Goal: Information Seeking & Learning: Learn about a topic

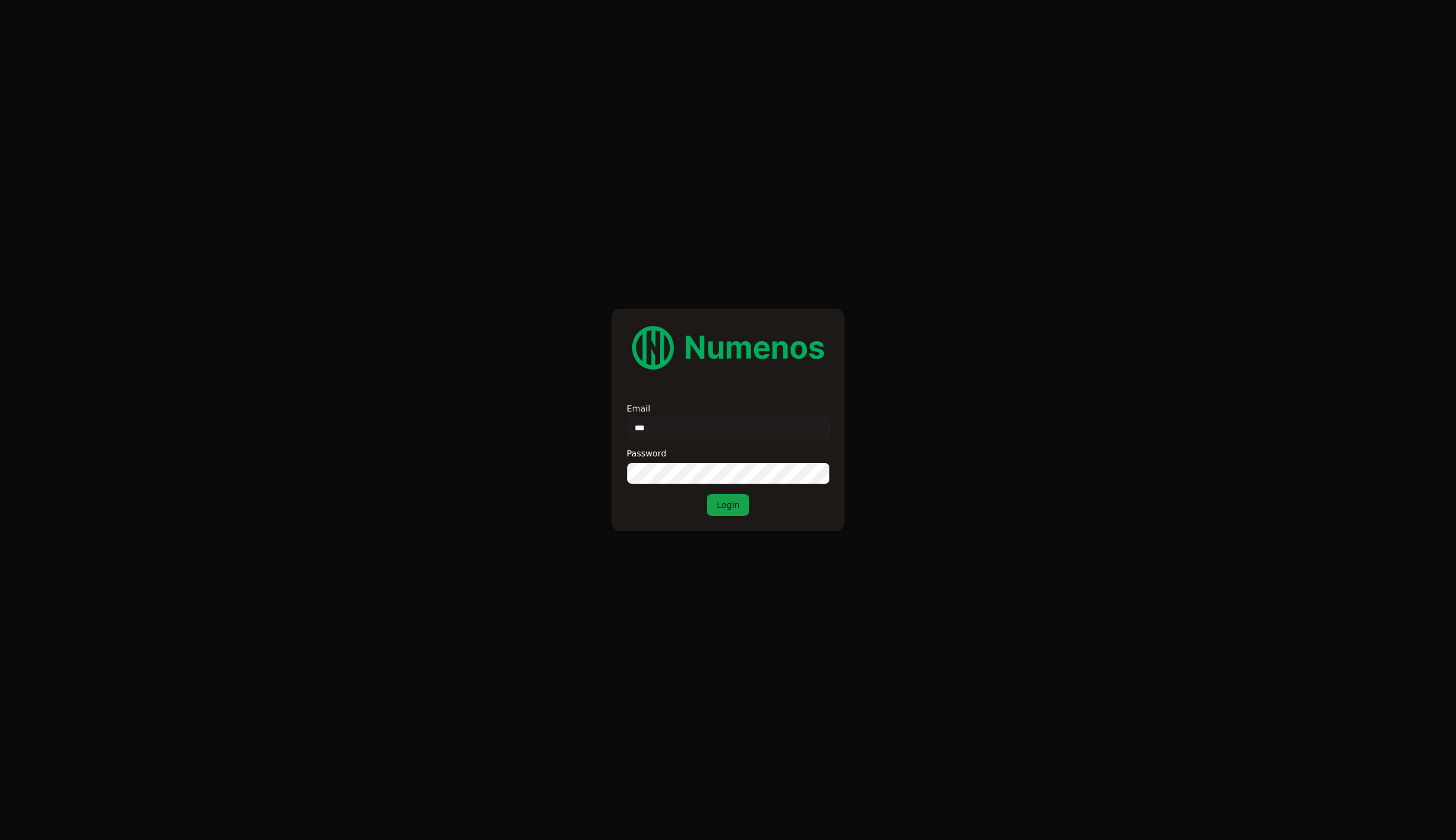
type input "****"
type input "**********"
click at [707, 494] on button "Login" at bounding box center [728, 505] width 43 height 22
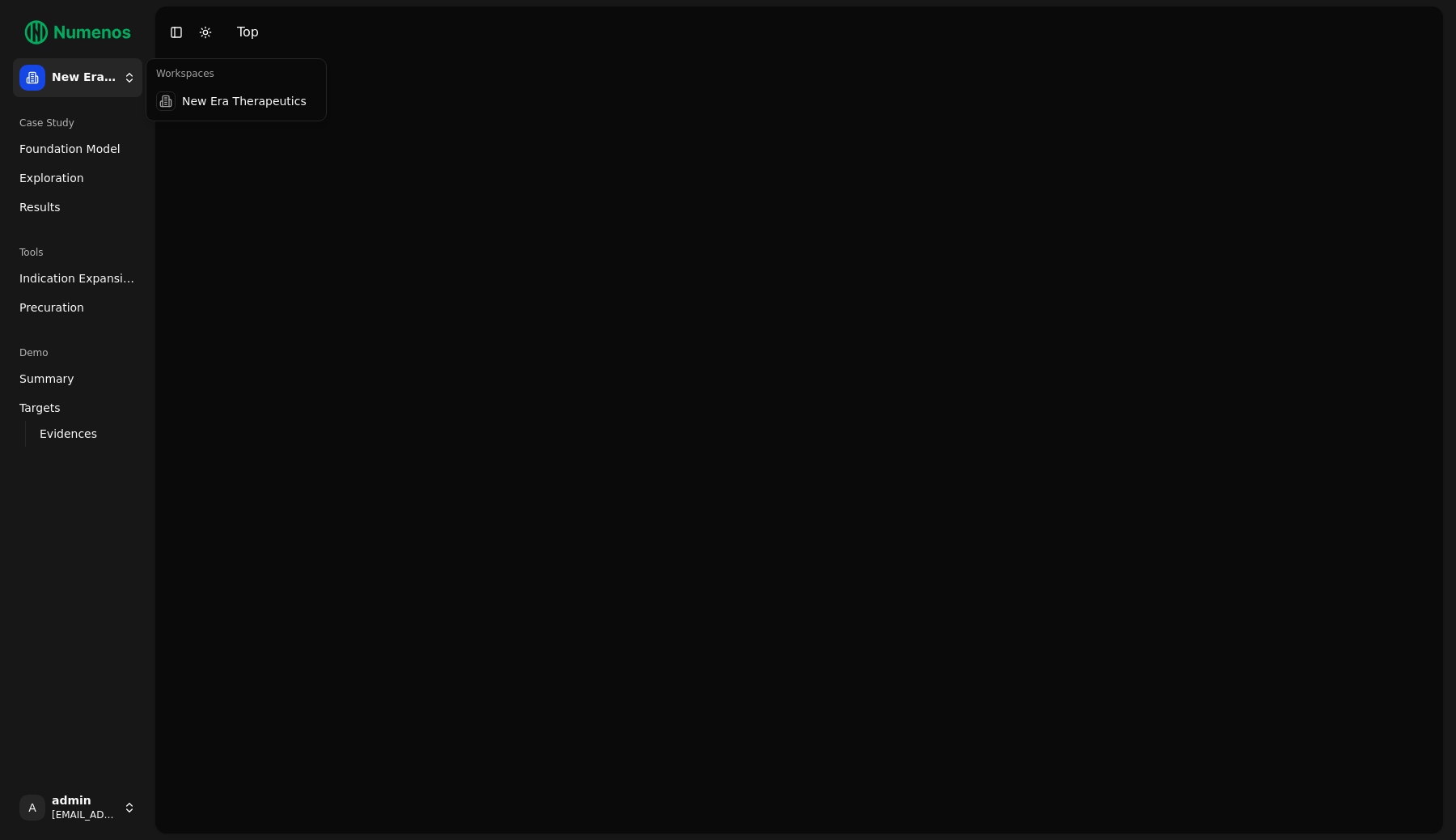
click at [100, 88] on html "New Era Therapeutics Case Study Foundation Model Exploration Results Tools Indi…" at bounding box center [728, 420] width 1456 height 840
click at [95, 785] on div "A admin demo@numenos.ai" at bounding box center [77, 806] width 143 height 51
click at [99, 812] on html "New Era Therapeutics Case Study Foundation Model Exploration Results Tools Indi…" at bounding box center [728, 420] width 1456 height 840
click at [95, 713] on html "New Era Therapeutics Case Study Foundation Model Exploration Results Tools Indi…" at bounding box center [728, 420] width 1456 height 840
click at [98, 805] on html "New Era Therapeutics Case Study Foundation Model Exploration Results Tools Indi…" at bounding box center [728, 420] width 1456 height 840
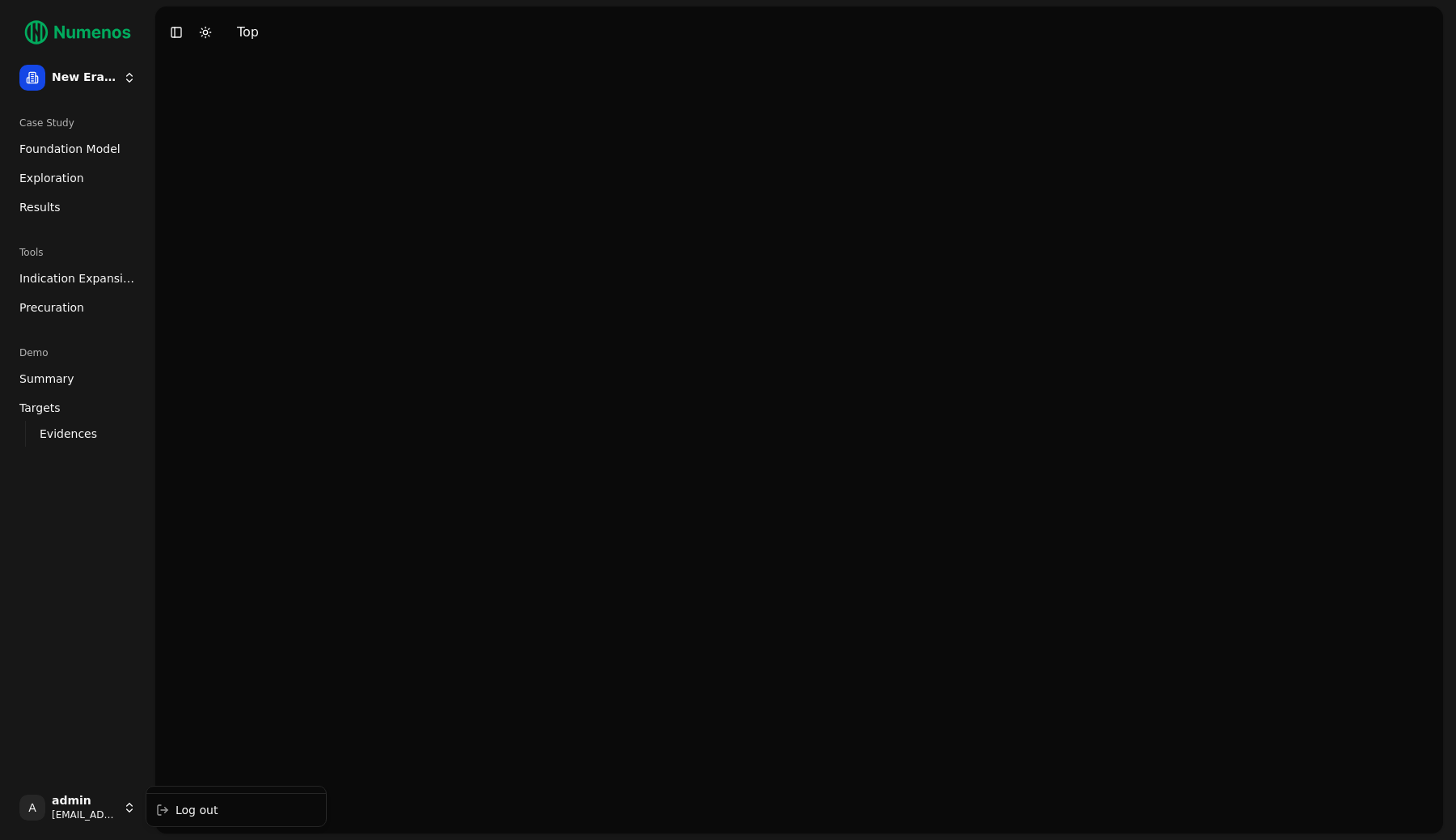
click at [109, 693] on html "New Era Therapeutics Case Study Foundation Model Exploration Results Tools Indi…" at bounding box center [728, 420] width 1456 height 840
click at [88, 82] on html "New Era Therapeutics Case Study Foundation Model Exploration Results Tools Indi…" at bounding box center [728, 420] width 1456 height 840
click at [260, 181] on html "New Era Therapeutics Case Study Foundation Model Exploration Results Tools Indi…" at bounding box center [728, 420] width 1456 height 840
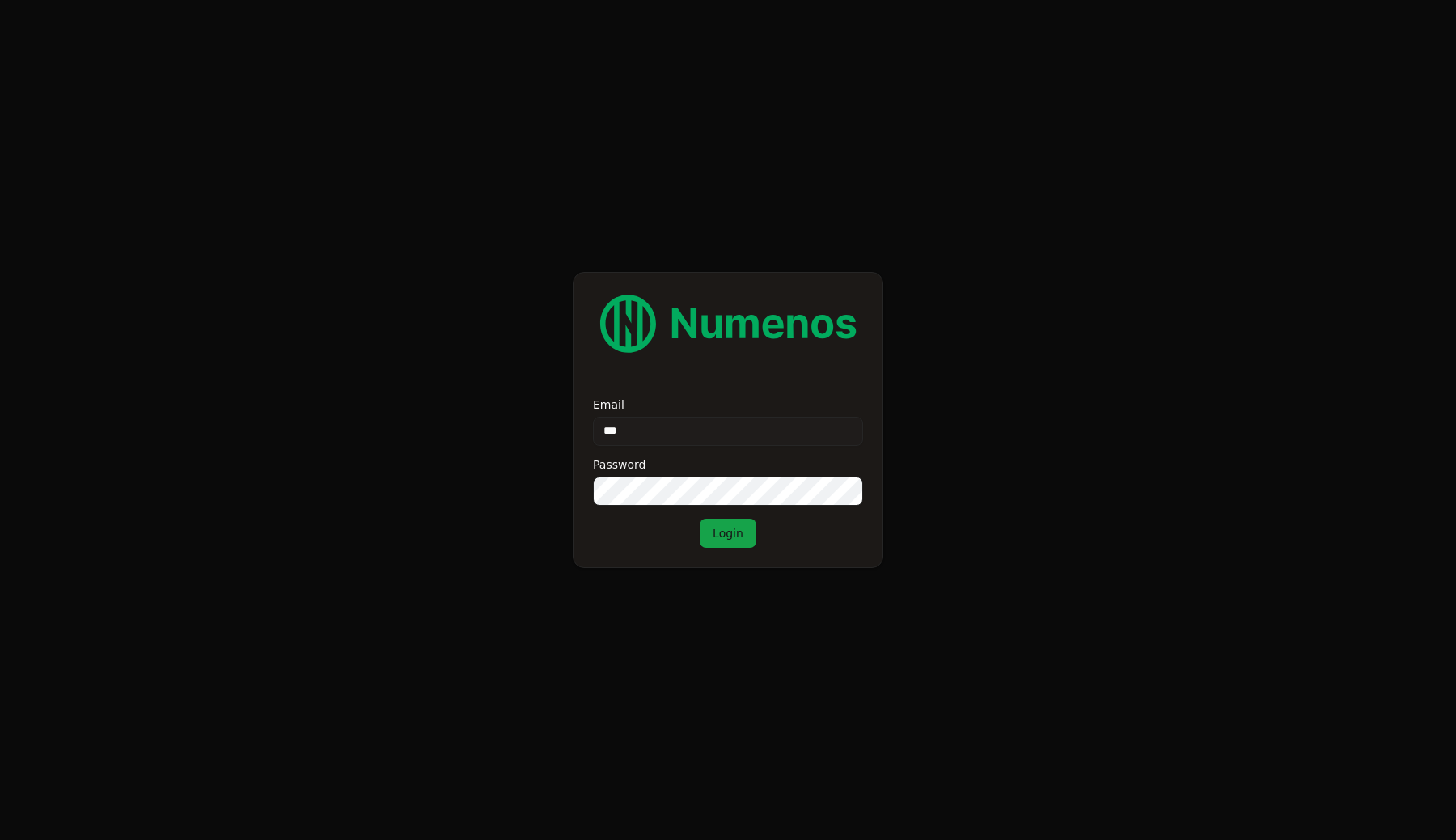
type input "****"
type input "**********"
click at [700, 519] on button "Login" at bounding box center [728, 533] width 57 height 29
click at [361, 367] on form "**********" at bounding box center [728, 420] width 1456 height 840
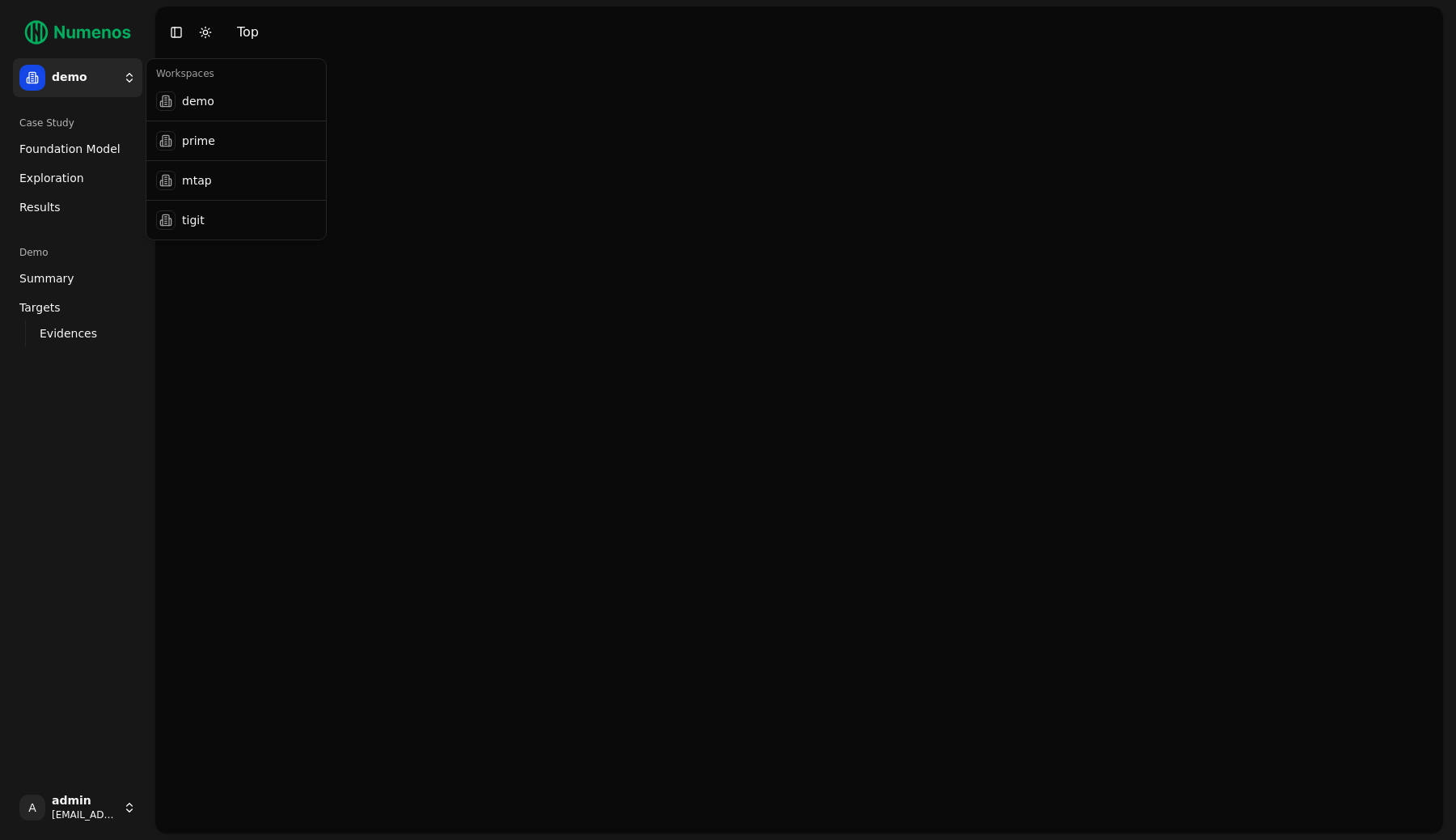
click at [106, 63] on html "demo Case Study Foundation Model Exploration Dosage Effect Results Demo Summary…" at bounding box center [728, 420] width 1456 height 840
click at [242, 144] on div "prime" at bounding box center [235, 140] width 173 height 33
click at [68, 181] on span "Exploration" at bounding box center [51, 177] width 64 height 16
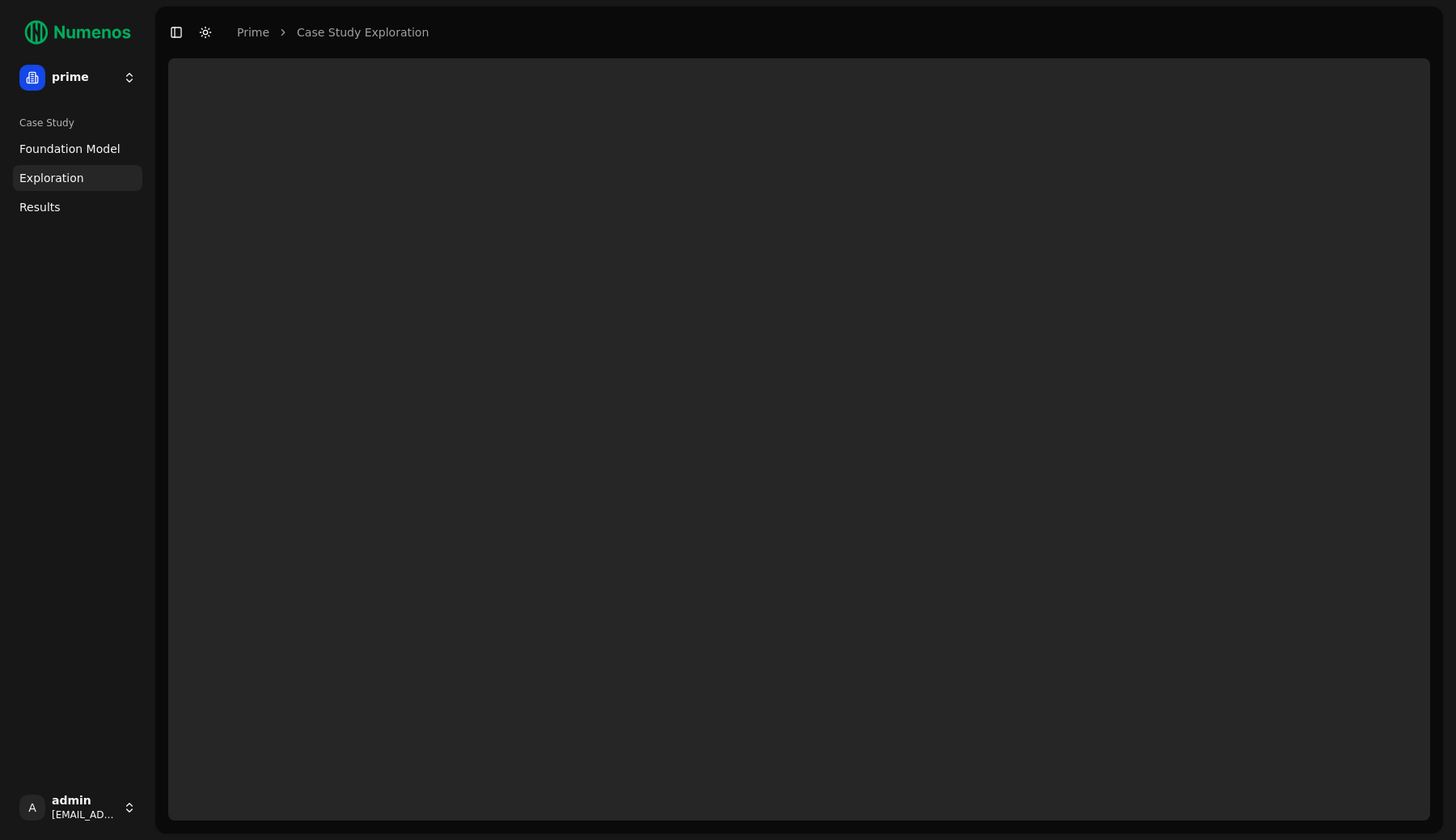
click at [82, 339] on div "Case Study Foundation Model Exploration Dosage Effect Results" at bounding box center [77, 442] width 143 height 678
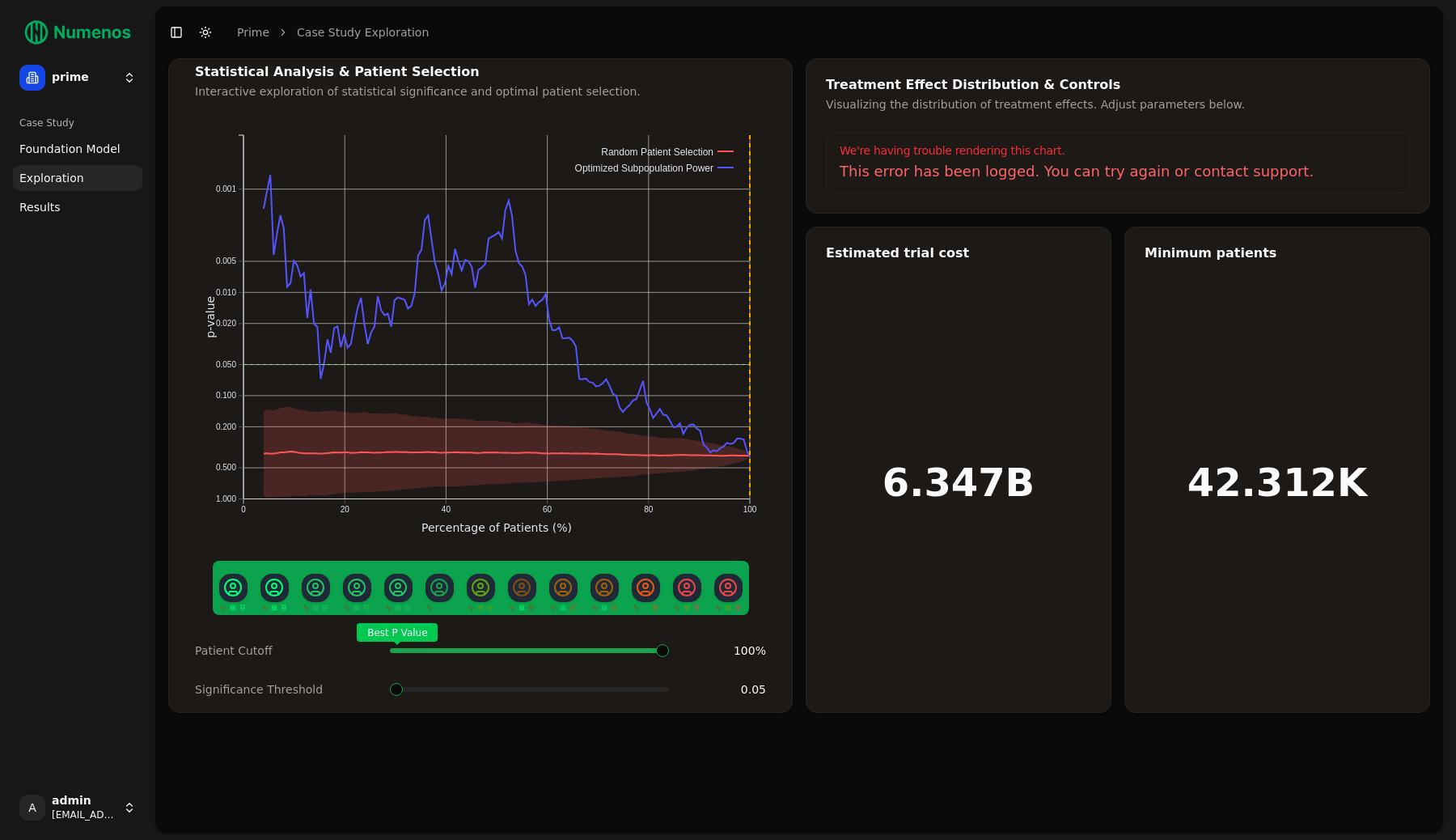
click at [958, 157] on div "We're having trouble rendering this chart." at bounding box center [1118, 150] width 556 height 16
copy div "We're having trouble rendering this chart."
click at [72, 426] on div "Case Study Foundation Model Exploration Dosage Effect Results" at bounding box center [77, 442] width 143 height 678
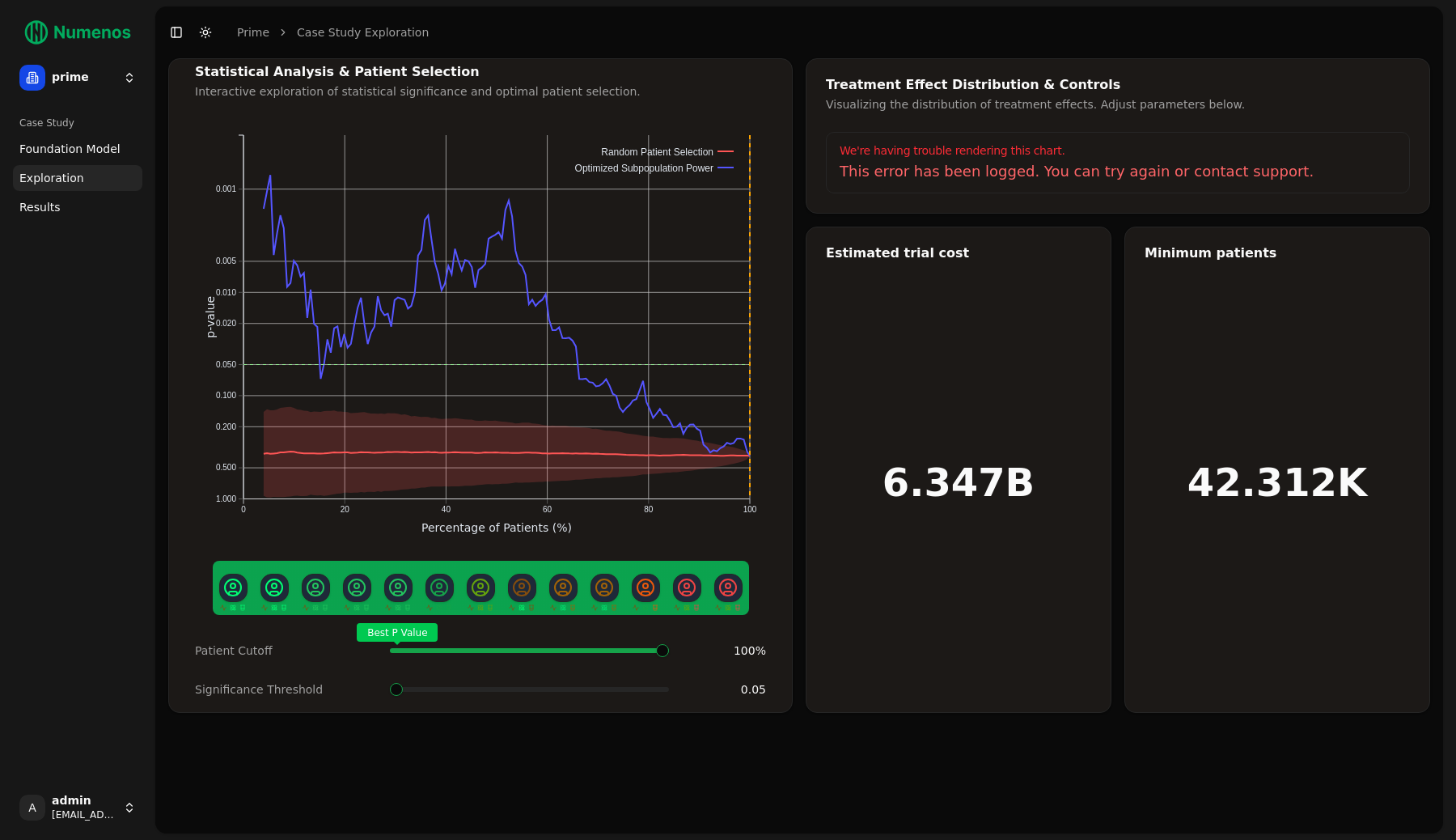
click at [159, 488] on button "Toggle Sidebar" at bounding box center [155, 420] width 13 height 840
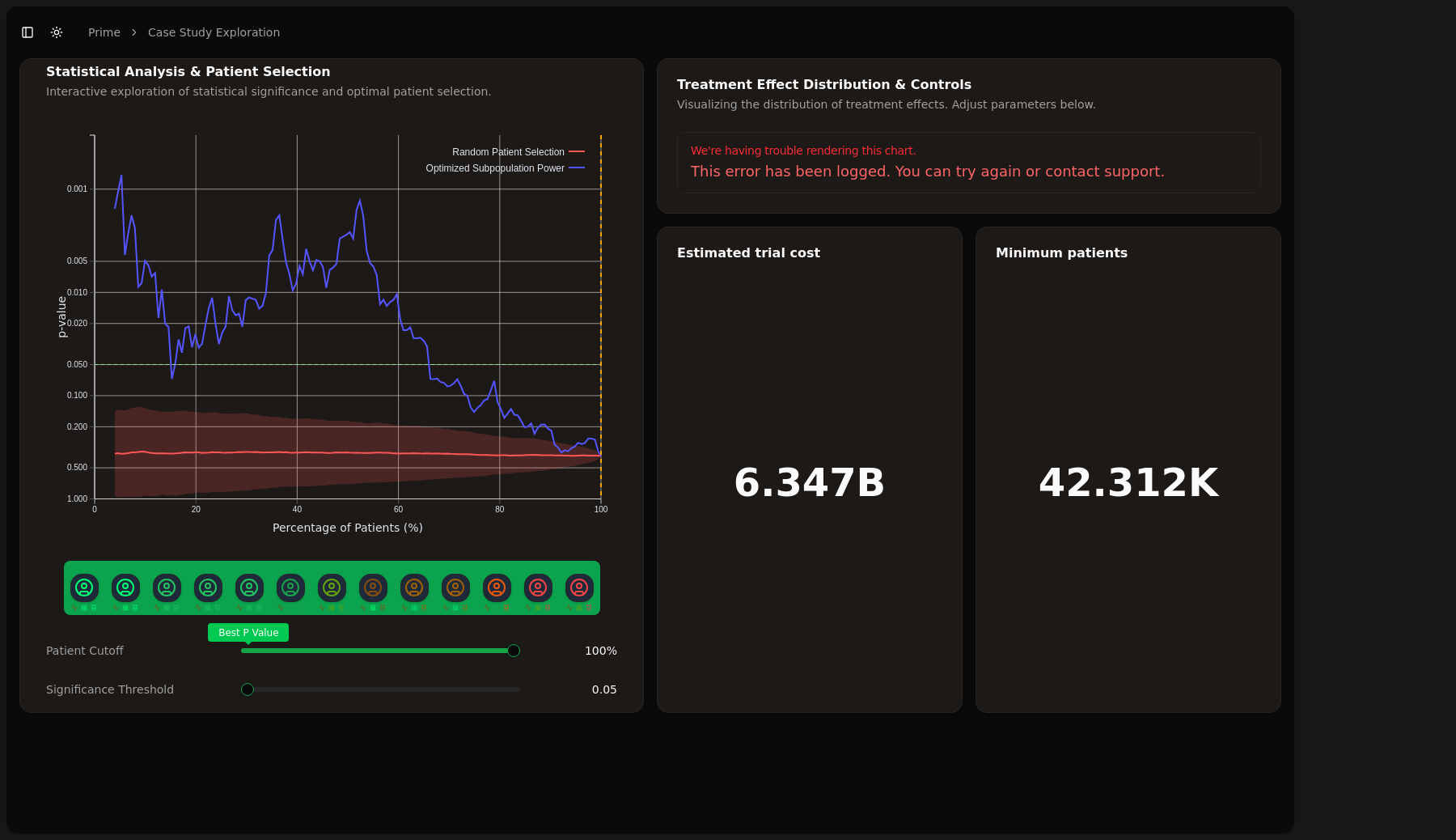
click at [22, 35] on button "Toggle Sidebar" at bounding box center [27, 33] width 22 height 22
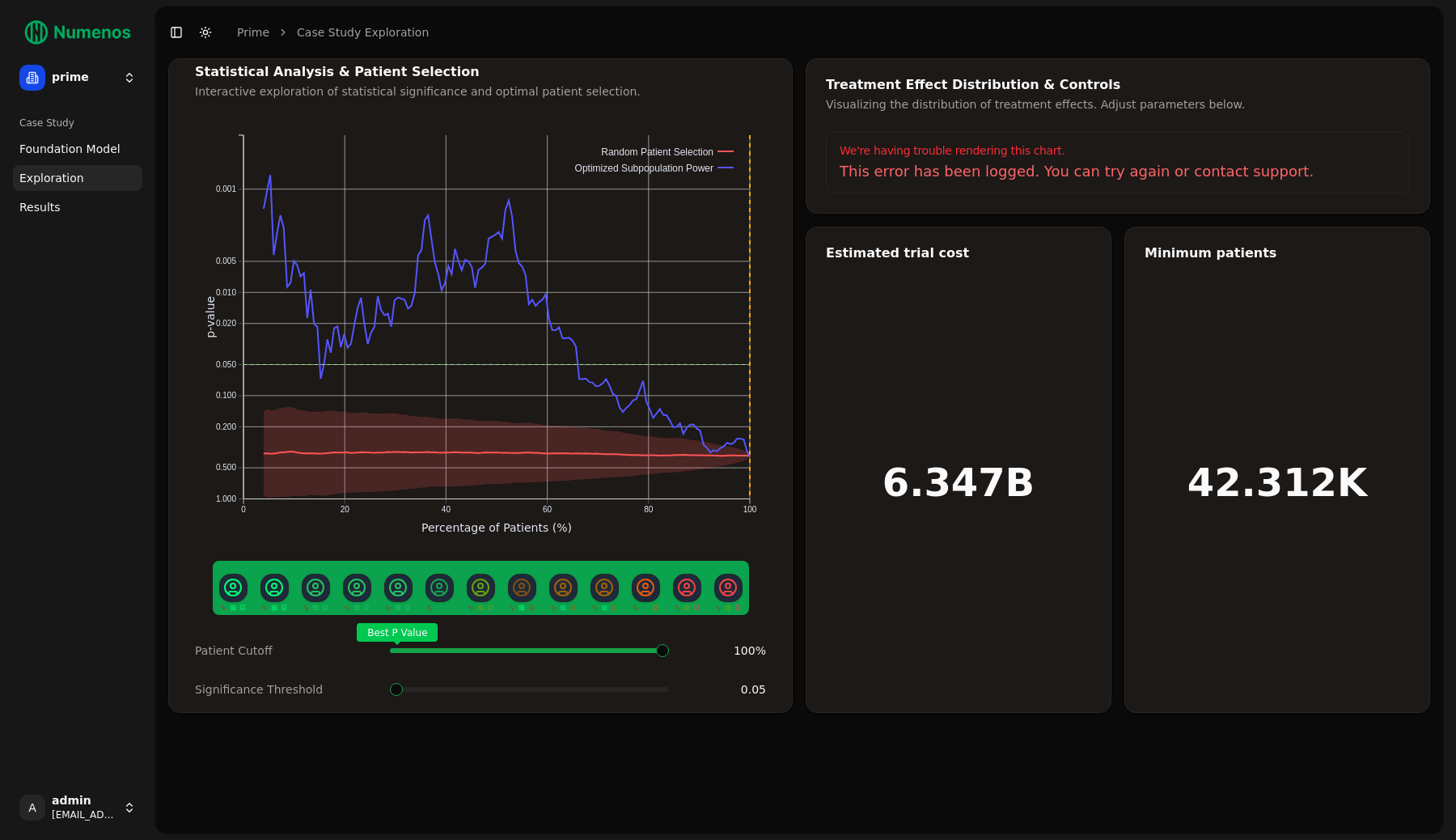
click at [96, 325] on div "Case Study Foundation Model Exploration Dosage Effect Results" at bounding box center [77, 442] width 143 height 678
click at [1073, 102] on div "Visualizing the distribution of treatment effects. Adjust parameters below." at bounding box center [1118, 104] width 584 height 16
click at [850, 359] on div "6.347B" at bounding box center [959, 469] width 304 height 484
